Goal: Task Accomplishment & Management: Use online tool/utility

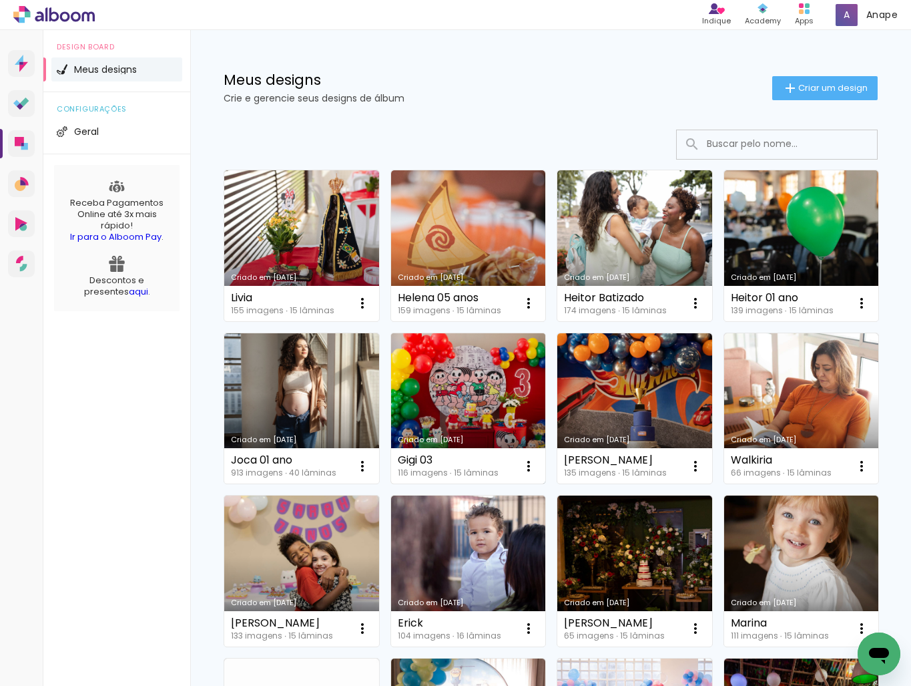
scroll to position [3, 0]
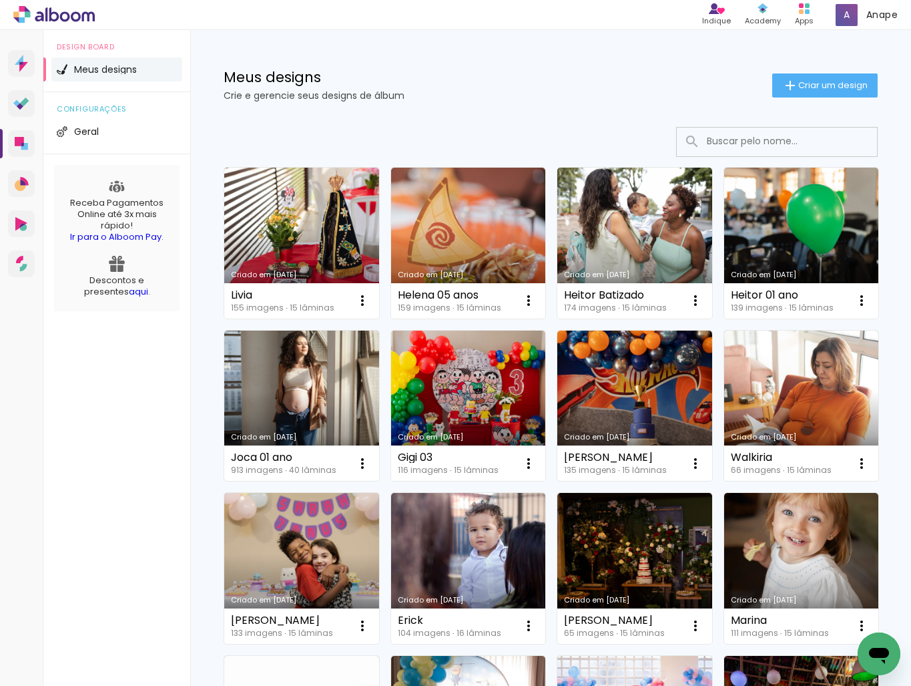
click at [495, 385] on link "Criado em [DATE]" at bounding box center [468, 405] width 155 height 151
